Goal: Task Accomplishment & Management: Use online tool/utility

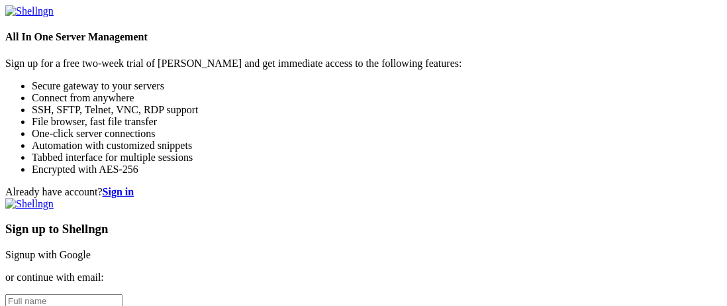
scroll to position [199, 0]
click at [123, 294] on input "text" at bounding box center [63, 301] width 117 height 14
type input "Blah"
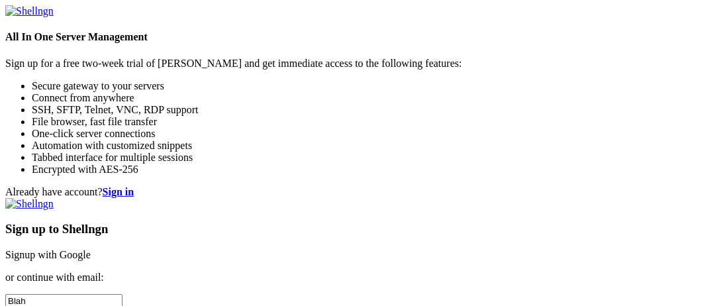
paste input "wenobob356@cnguopin.com"
type input "wenobob356@cnguopin.com"
checkbox input "true"
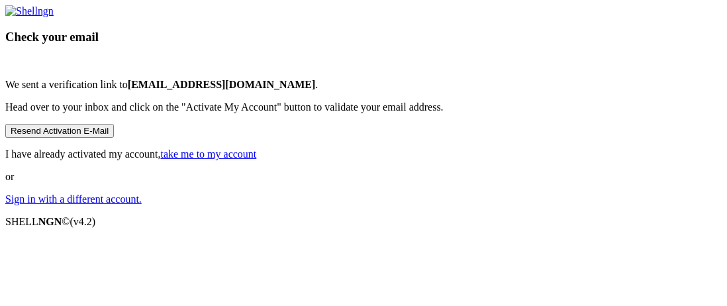
scroll to position [132, 0]
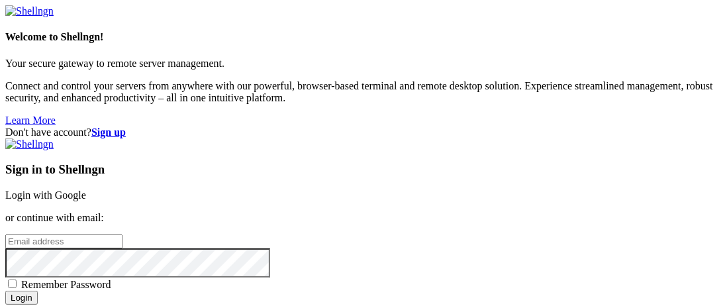
scroll to position [118, 0]
click at [123, 235] on input "email" at bounding box center [63, 242] width 117 height 14
paste input "[URL][DOMAIN_NAME]"
click at [123, 235] on input "[URL][DOMAIN_NAME]" at bounding box center [63, 242] width 117 height 14
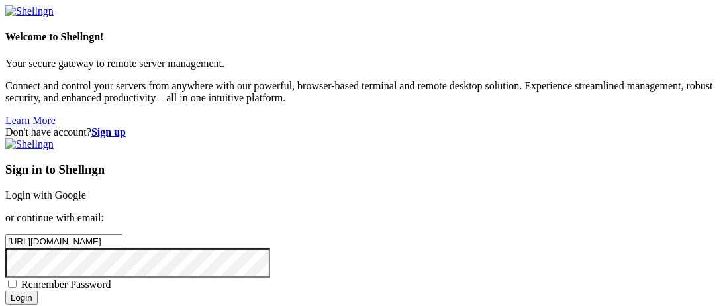
click at [123, 235] on input "[URL][DOMAIN_NAME]" at bounding box center [63, 242] width 117 height 14
paste input "[EMAIL_ADDRESS][DOMAIN_NAME]"
type input "[EMAIL_ADDRESS][DOMAIN_NAME]"
click at [38, 291] on input "Login" at bounding box center [21, 298] width 32 height 14
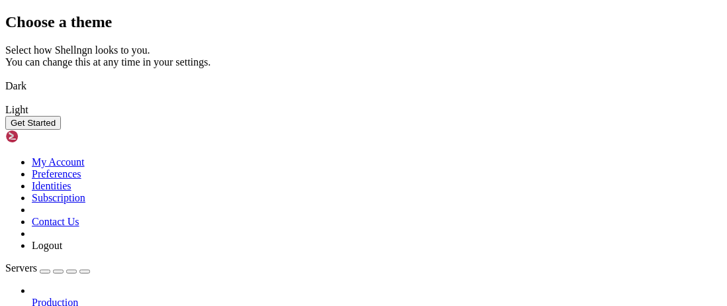
click at [61, 130] on button "Get Started" at bounding box center [33, 123] width 56 height 14
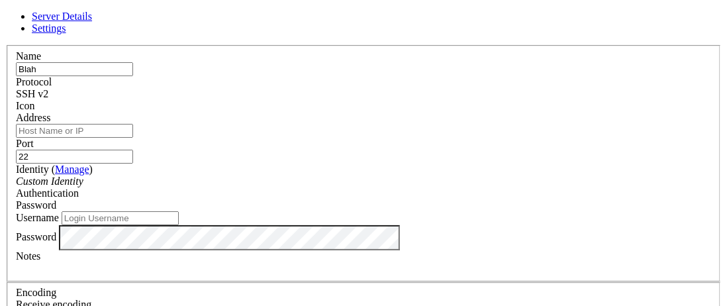
type input "Blah"
click at [133, 138] on input "Address" at bounding box center [74, 131] width 117 height 14
paste input "[TECHNICAL_ID]"
type input "[TECHNICAL_ID]"
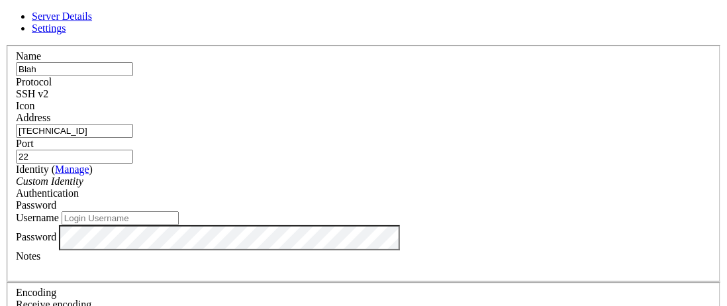
click at [179, 211] on input "Username" at bounding box center [120, 218] width 117 height 14
drag, startPoint x: 227, startPoint y: 109, endPoint x: 393, endPoint y: 117, distance: 165.8
click at [179, 211] on input "Username" at bounding box center [120, 218] width 117 height 14
paste input "[TECHNICAL_ID]"
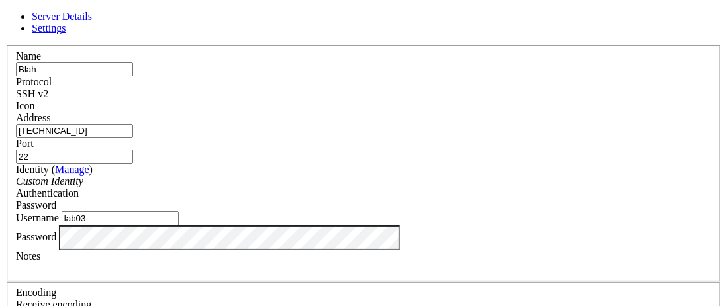
type input "lab03"
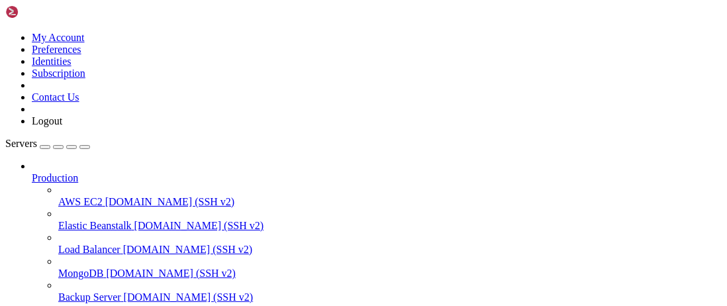
scroll to position [228, 0]
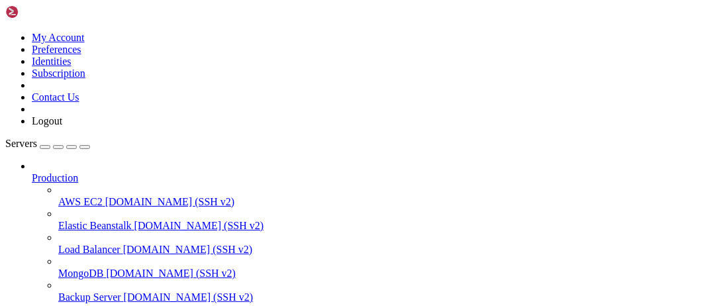
drag, startPoint x: 77, startPoint y: 272, endPoint x: 42, endPoint y: 272, distance: 35.1
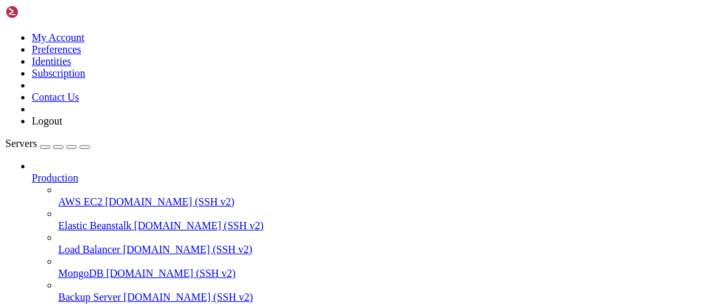
drag, startPoint x: 131, startPoint y: 774, endPoint x: 91, endPoint y: 813, distance: 55.8
drag, startPoint x: 21, startPoint y: 803, endPoint x: 289, endPoint y: 947, distance: 304.7
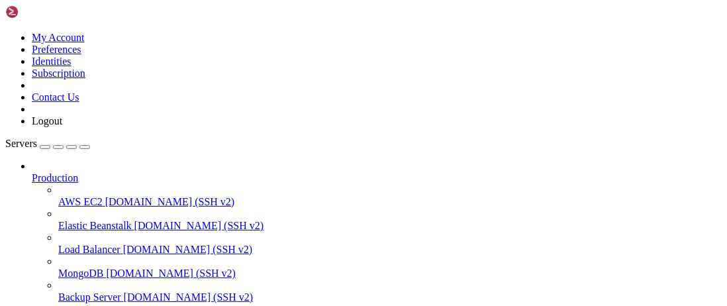
scroll to position [3604, 0]
drag, startPoint x: 198, startPoint y: 866, endPoint x: 140, endPoint y: 829, distance: 69.1
drag, startPoint x: 144, startPoint y: 833, endPoint x: 83, endPoint y: 831, distance: 61.6
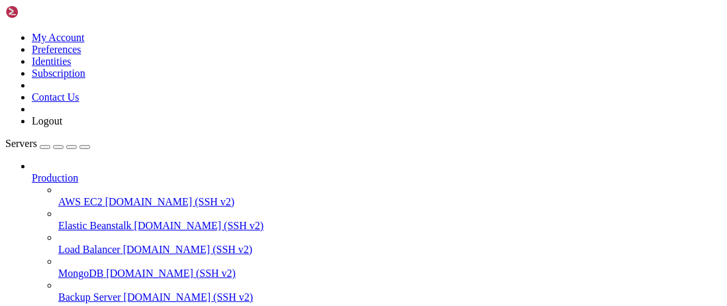
drag, startPoint x: 83, startPoint y: 814, endPoint x: 240, endPoint y: 953, distance: 209.8
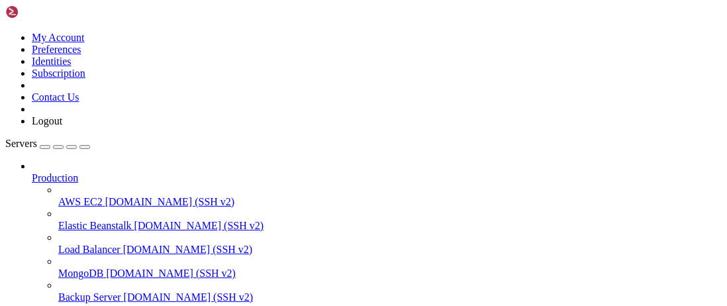
copy div "/tmp/aa $ cd strncpy-man/ p = process(["/home/lab03/man-strncpy/target", "a" * …"
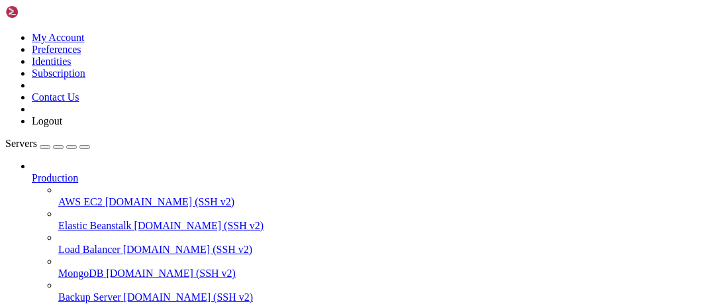
drag, startPoint x: 201, startPoint y: 876, endPoint x: 335, endPoint y: 945, distance: 151.1
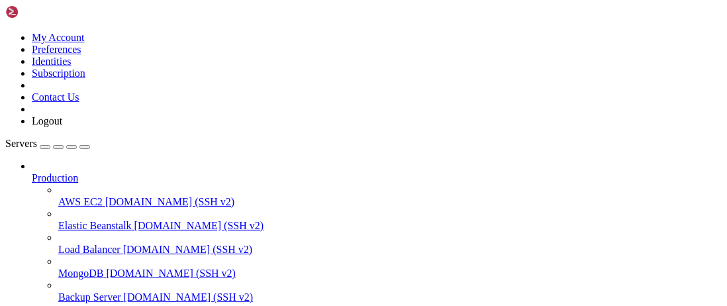
copy div "cat core_info 0xffffd228: 0x00000000 0x00000000 0x00000000 0x00000000 0xffffd23…"
drag, startPoint x: 140, startPoint y: 863, endPoint x: 89, endPoint y: 820, distance: 67.3
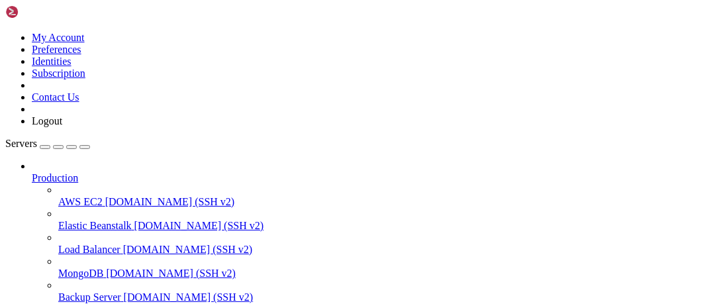
copy div "python3 check.py - /tmp/frob - /tmp/hzhu - /tmp/kats - /tmp/lof2 - /tmp/lof3 - …"
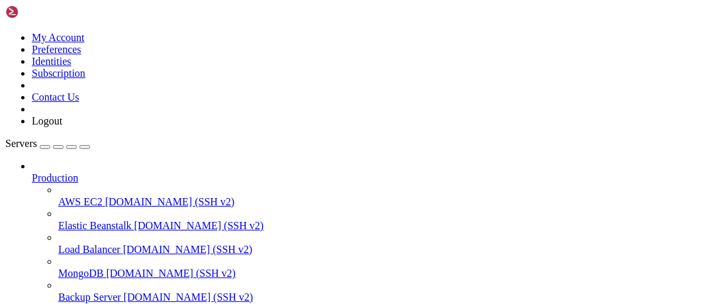
drag, startPoint x: 201, startPoint y: 747, endPoint x: 233, endPoint y: 941, distance: 196.6
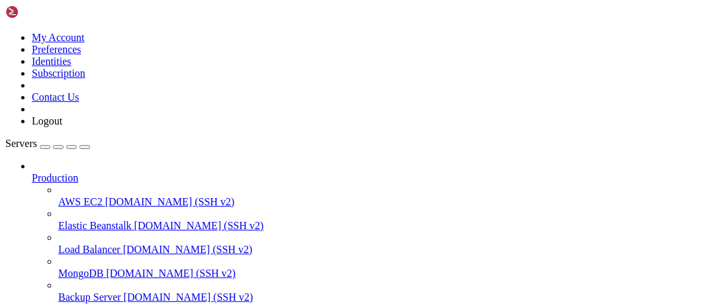
copy div "cat x.py from pwn import p32, asm, shellcraft STACK_BEGIN = 0xffffdcec payload …"
drag, startPoint x: 203, startPoint y: 852, endPoint x: 222, endPoint y: 782, distance: 72.2
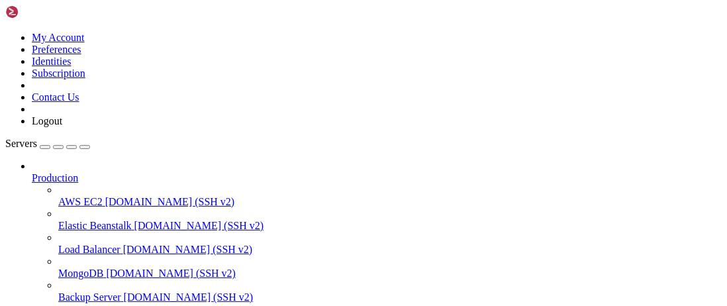
scroll to position [14280, 0]
copy div "cat a.bin [PERSON_NAME]bin core core_info target x.py lab03@cs6265 : /tmp/aa/un…"
drag, startPoint x: 216, startPoint y: 783, endPoint x: 289, endPoint y: 956, distance: 187.6
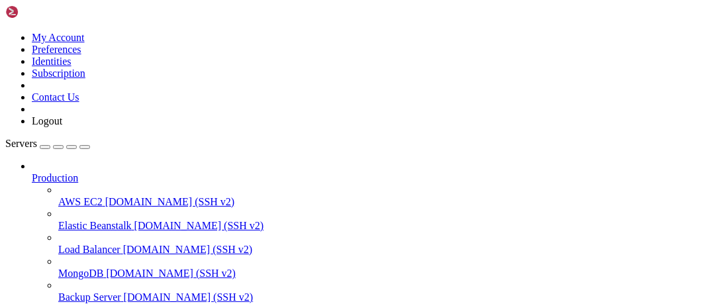
copy div "cat exploit.py # env = {b'SHELLCODE': asm(shellcode)} with open('payload.bin', …"
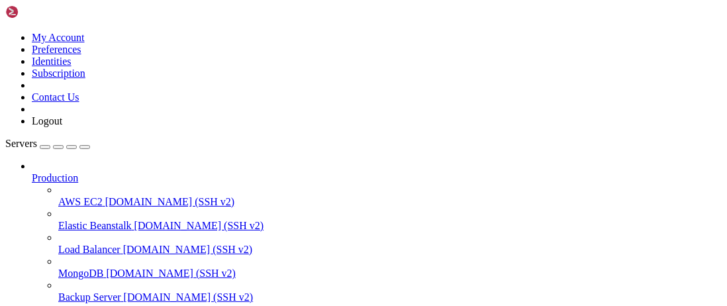
drag, startPoint x: 215, startPoint y: 794, endPoint x: 211, endPoint y: 918, distance: 124.6
copy div "cat target.c char **env = envp; while (*env != NULL) { char *delim = strchr(*en…"
drag, startPoint x: 256, startPoint y: 854, endPoint x: 264, endPoint y: 852, distance: 7.6
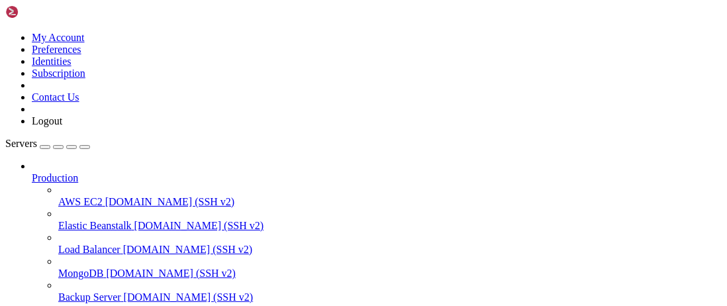
drag, startPoint x: 217, startPoint y: 906, endPoint x: 297, endPoint y: 810, distance: 125.2
copy div "cat target.c char *end = *env + strlen(*env); env ++; } start(argv[1]); } lab03…"
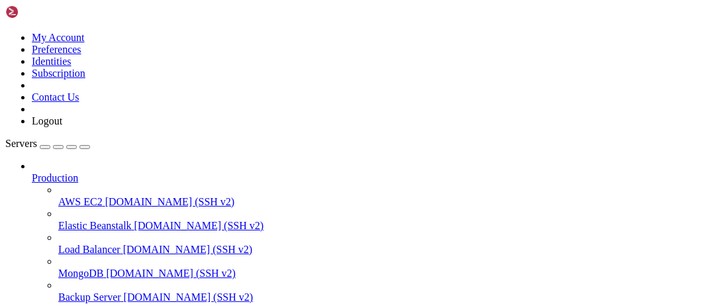
scroll to position [15935, 0]
drag, startPoint x: 220, startPoint y: 793, endPoint x: 297, endPoint y: 802, distance: 77.3
copy div "cat payload.bin jhh///sh/bin��h�4$ri1�QjY�Q��1Ҿ�������VX̀ lab"
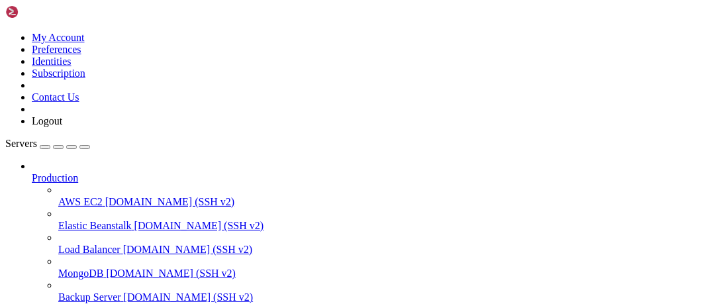
drag, startPoint x: 137, startPoint y: 851, endPoint x: 154, endPoint y: 939, distance: 89.6
copy div "lore6 $ ip # dolo: # # s = ame.conse([adipis, elitsed], d''' # # eius-tempor # …"
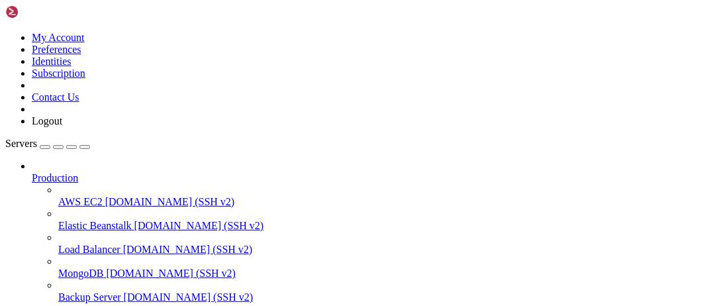
drag, startPoint x: 215, startPoint y: 874, endPoint x: 486, endPoint y: 953, distance: 283.0
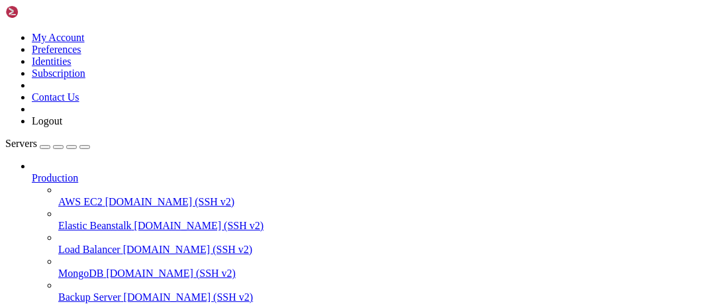
drag, startPoint x: 564, startPoint y: 878, endPoint x: 726, endPoint y: 1031, distance: 223.5
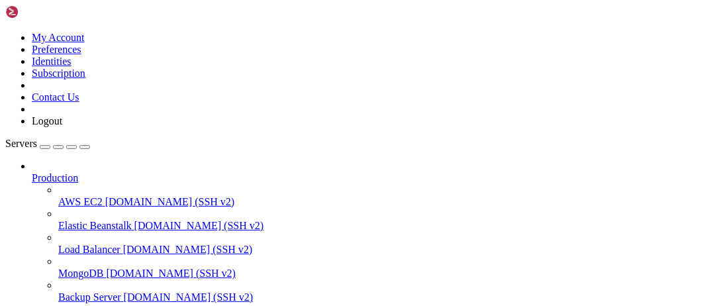
scroll to position [22354, 0]
drag, startPoint x: 215, startPoint y: 852, endPoint x: 158, endPoint y: 929, distance: 95.7
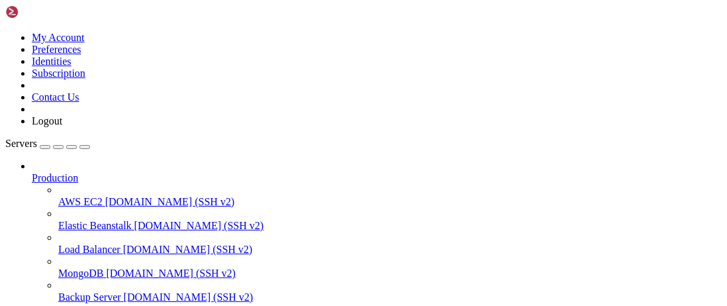
scroll to position [23120, 0]
drag, startPoint x: 249, startPoint y: 791, endPoint x: 195, endPoint y: 843, distance: 75.4
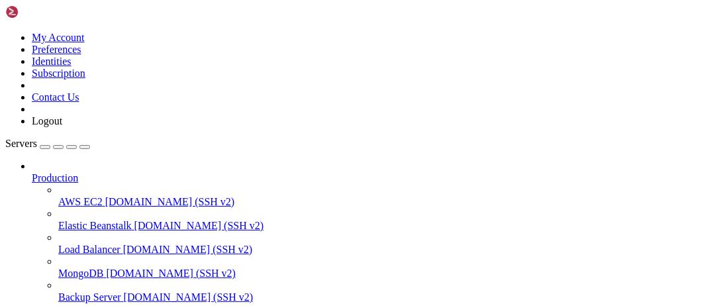
drag, startPoint x: 336, startPoint y: 822, endPoint x: 268, endPoint y: 861, distance: 78.3
drag, startPoint x: 215, startPoint y: 784, endPoint x: 220, endPoint y: 829, distance: 46.0
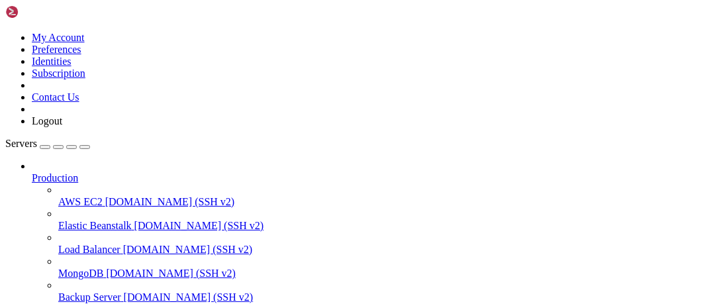
drag, startPoint x: 217, startPoint y: 848, endPoint x: 68, endPoint y: 953, distance: 181.6
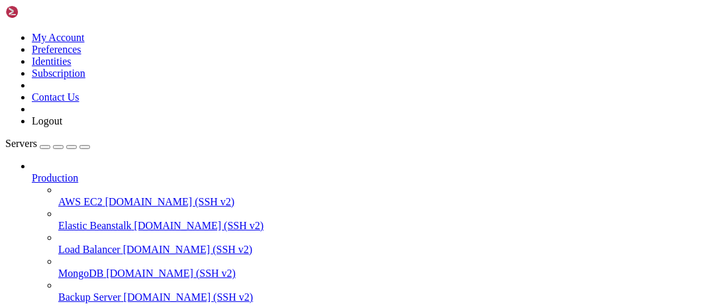
drag, startPoint x: 262, startPoint y: 791, endPoint x: 211, endPoint y: 847, distance: 75.5
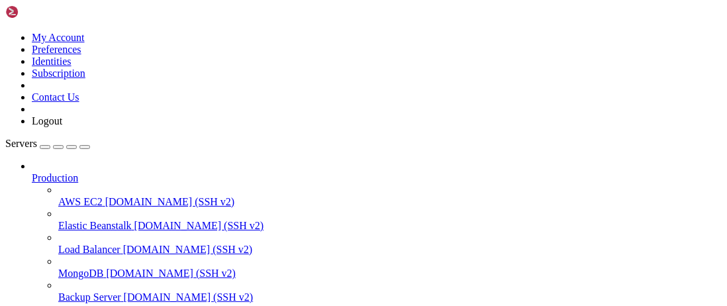
drag, startPoint x: 21, startPoint y: 917, endPoint x: 98, endPoint y: 917, distance: 76.8
drag, startPoint x: 233, startPoint y: 822, endPoint x: 225, endPoint y: 823, distance: 8.1
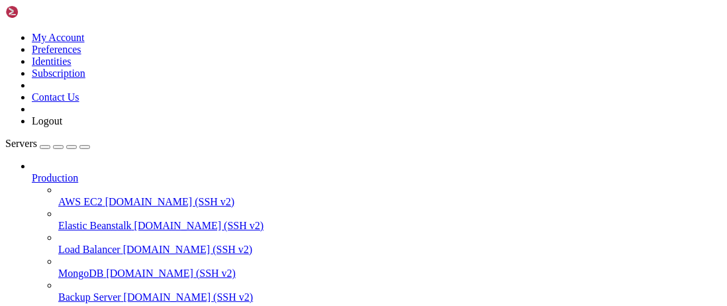
scroll to position [25406, 0]
drag, startPoint x: 222, startPoint y: 853, endPoint x: 166, endPoint y: 847, distance: 56.0
drag, startPoint x: 186, startPoint y: 878, endPoint x: 127, endPoint y: 916, distance: 70.6
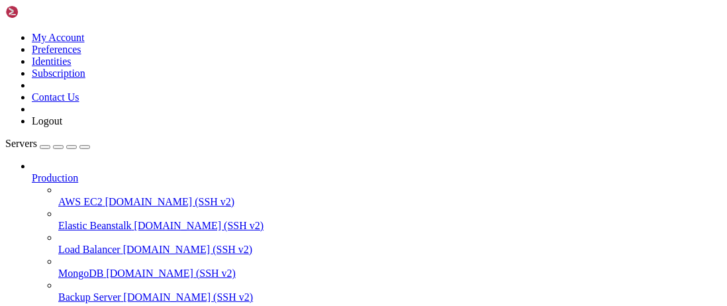
drag, startPoint x: 214, startPoint y: 857, endPoint x: 156, endPoint y: 866, distance: 59.0
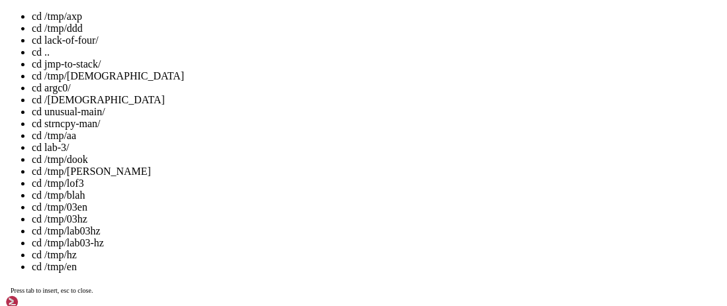
scroll to position [13, 3]
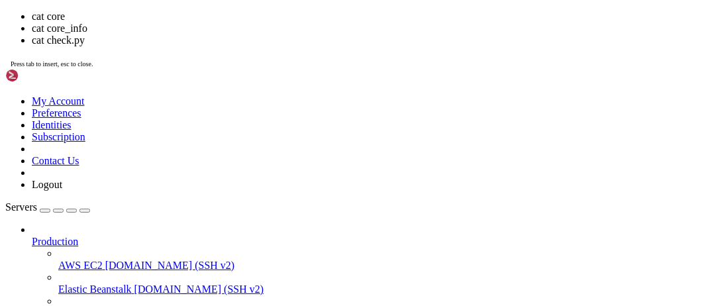
drag, startPoint x: 380, startPoint y: 247, endPoint x: 213, endPoint y: 186, distance: 177.1
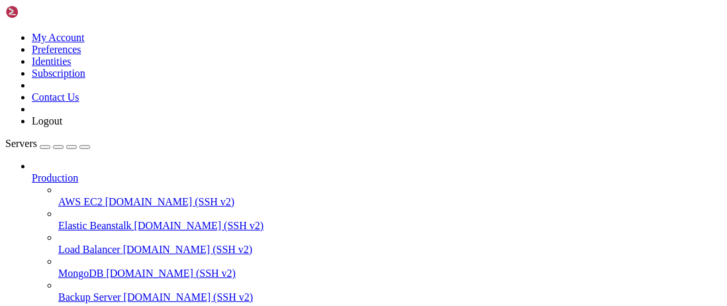
scroll to position [28391, 0]
drag, startPoint x: 143, startPoint y: 829, endPoint x: 161, endPoint y: 937, distance: 109.5
copy div "cat check.py if found_dirs: print("Found the following directories:") for found…"
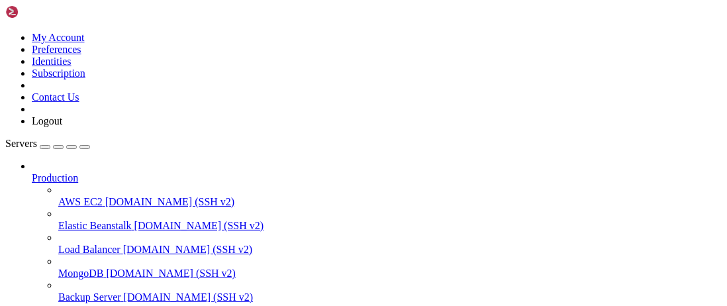
drag, startPoint x: 212, startPoint y: 777, endPoint x: 129, endPoint y: 850, distance: 110.8
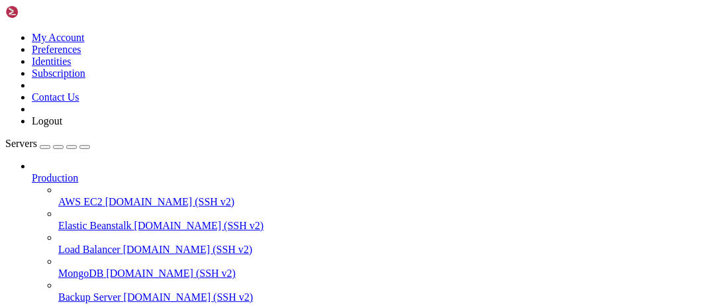
drag, startPoint x: 370, startPoint y: 832, endPoint x: 259, endPoint y: 907, distance: 134.1
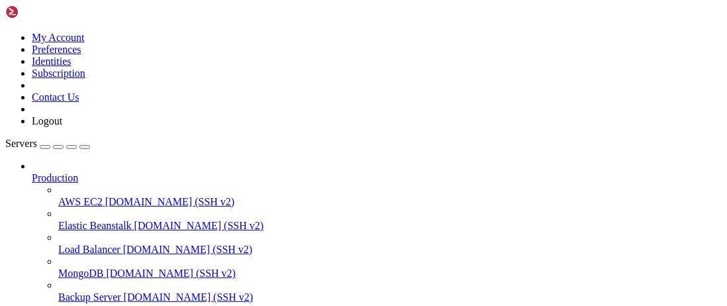
scroll to position [30699, 0]
drag, startPoint x: 142, startPoint y: 851, endPoint x: 165, endPoint y: 942, distance: 93.7
copy div "cat auto_flag.py argv = [setarch, platform.machine(), "-R"] + argv proc = subpr…"
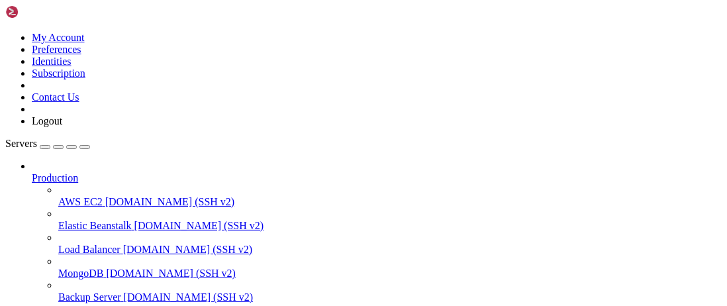
drag, startPoint x: 117, startPoint y: 939, endPoint x: 169, endPoint y: 941, distance: 52.4
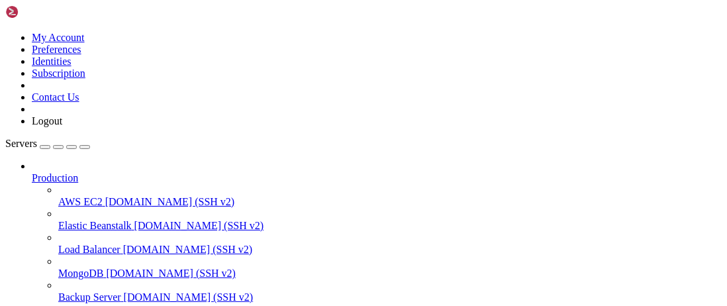
scroll to position [32028, 0]
copy x-row "0xffffd3a0"
drag, startPoint x: 258, startPoint y: 908, endPoint x: 225, endPoint y: 913, distance: 32.9
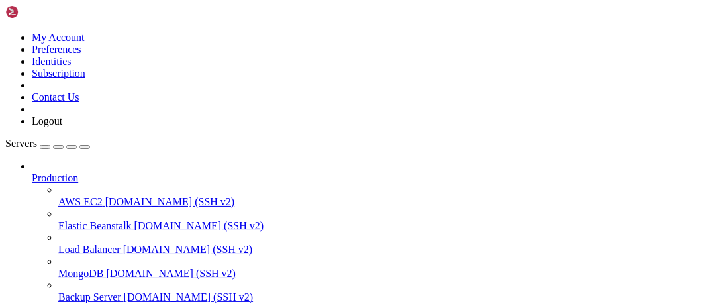
drag, startPoint x: 65, startPoint y: 918, endPoint x: 21, endPoint y: 919, distance: 44.4
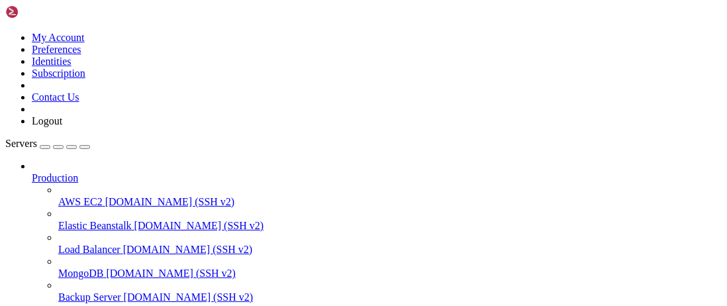
scroll to position [32085, 0]
copy x-row "0xffffd3a0"
drag, startPoint x: 284, startPoint y: 841, endPoint x: 244, endPoint y: 872, distance: 50.5
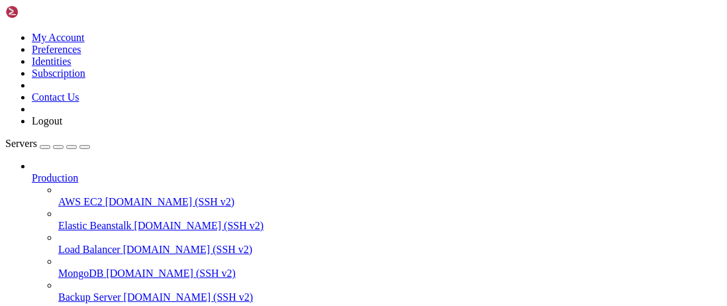
drag, startPoint x: 23, startPoint y: 871, endPoint x: 87, endPoint y: 939, distance: 94.2
copy div "- /tmp/1 - /tmp/frob - /tmp/jtw3 - /tmp/kats - /tmp/lof2 - /tmp/lof3 - /tmp/sir…"
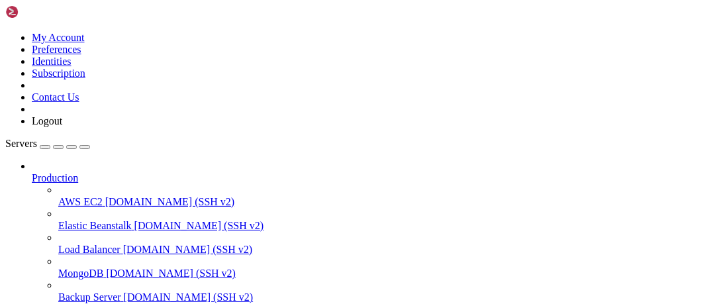
scroll to position [36319, 0]
drag, startPoint x: 150, startPoint y: 883, endPoint x: 111, endPoint y: 934, distance: 63.9
copy div "cat env_exploit_final.py #include <stdlib.h> #include <string.h> extern char **…"
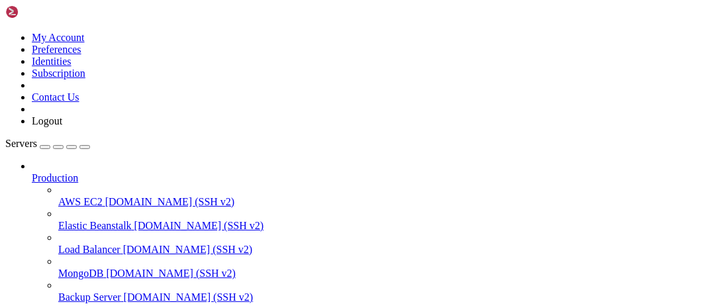
scroll to position [36926, 0]
drag, startPoint x: 378, startPoint y: 853, endPoint x: 272, endPoint y: 896, distance: 114.7
